Goal: Task Accomplishment & Management: Complete application form

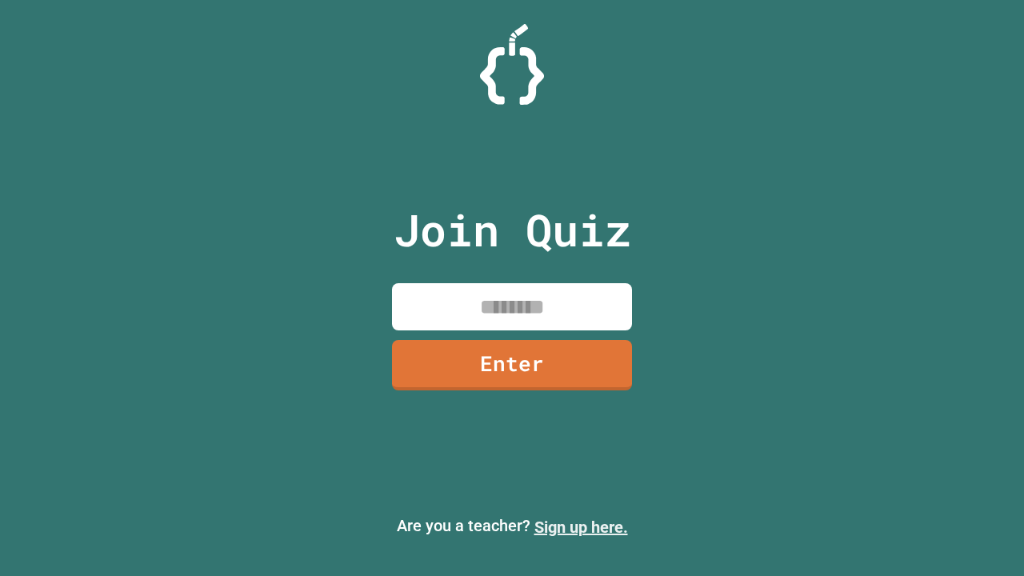
click at [581, 527] on link "Sign up here." at bounding box center [581, 526] width 94 height 19
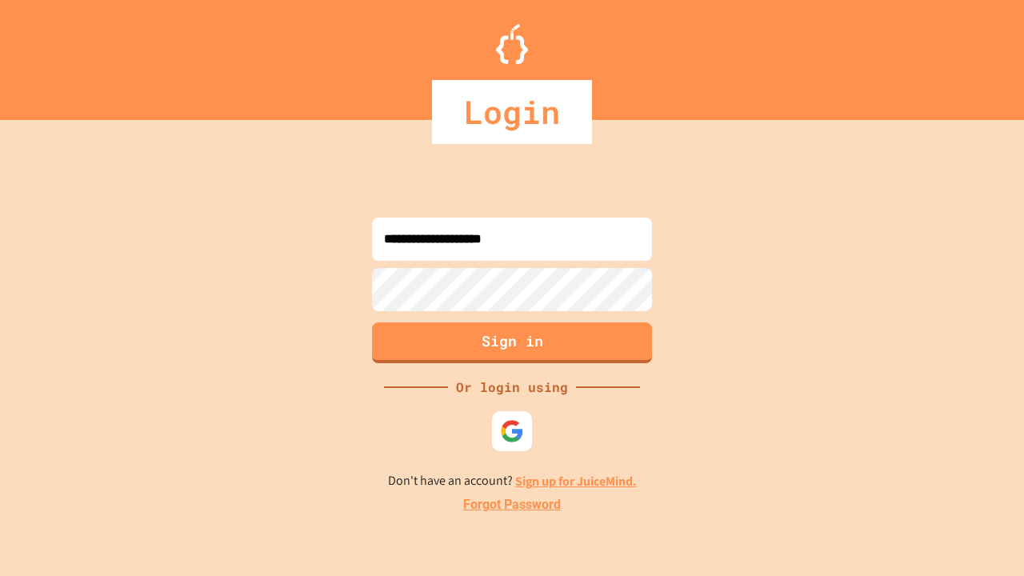
type input "**********"
